Goal: Transaction & Acquisition: Purchase product/service

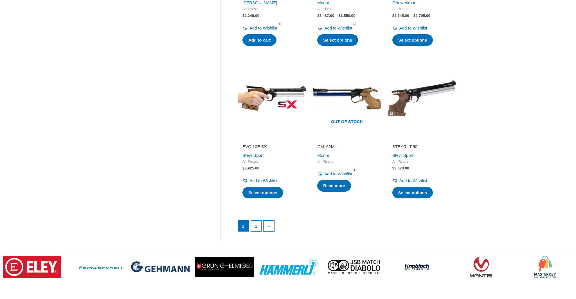
scroll to position [741, 0]
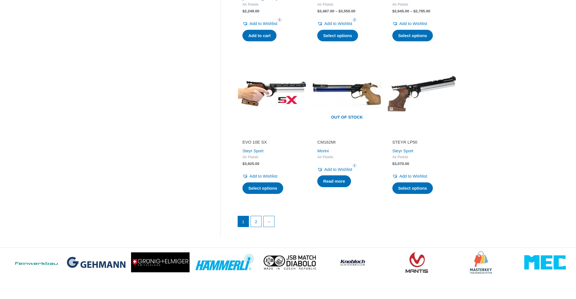
click at [408, 93] on img at bounding box center [421, 93] width 69 height 69
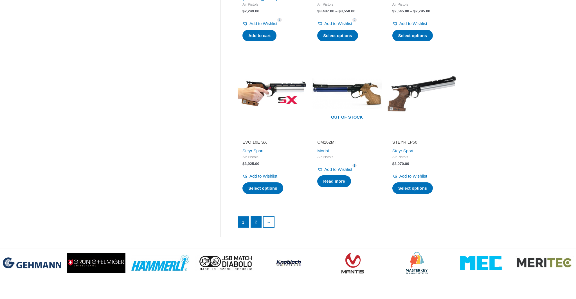
click at [259, 219] on link "2" at bounding box center [256, 221] width 11 height 11
